Goal: Find specific page/section: Find specific page/section

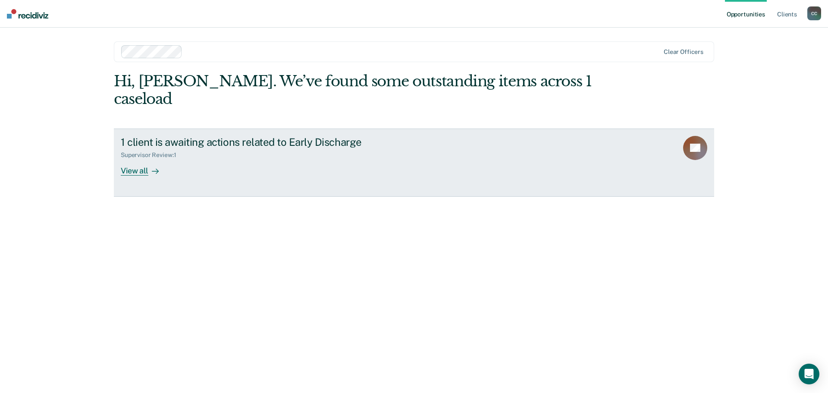
click at [139, 159] on div "View all" at bounding box center [145, 167] width 48 height 17
